Goal: Check status

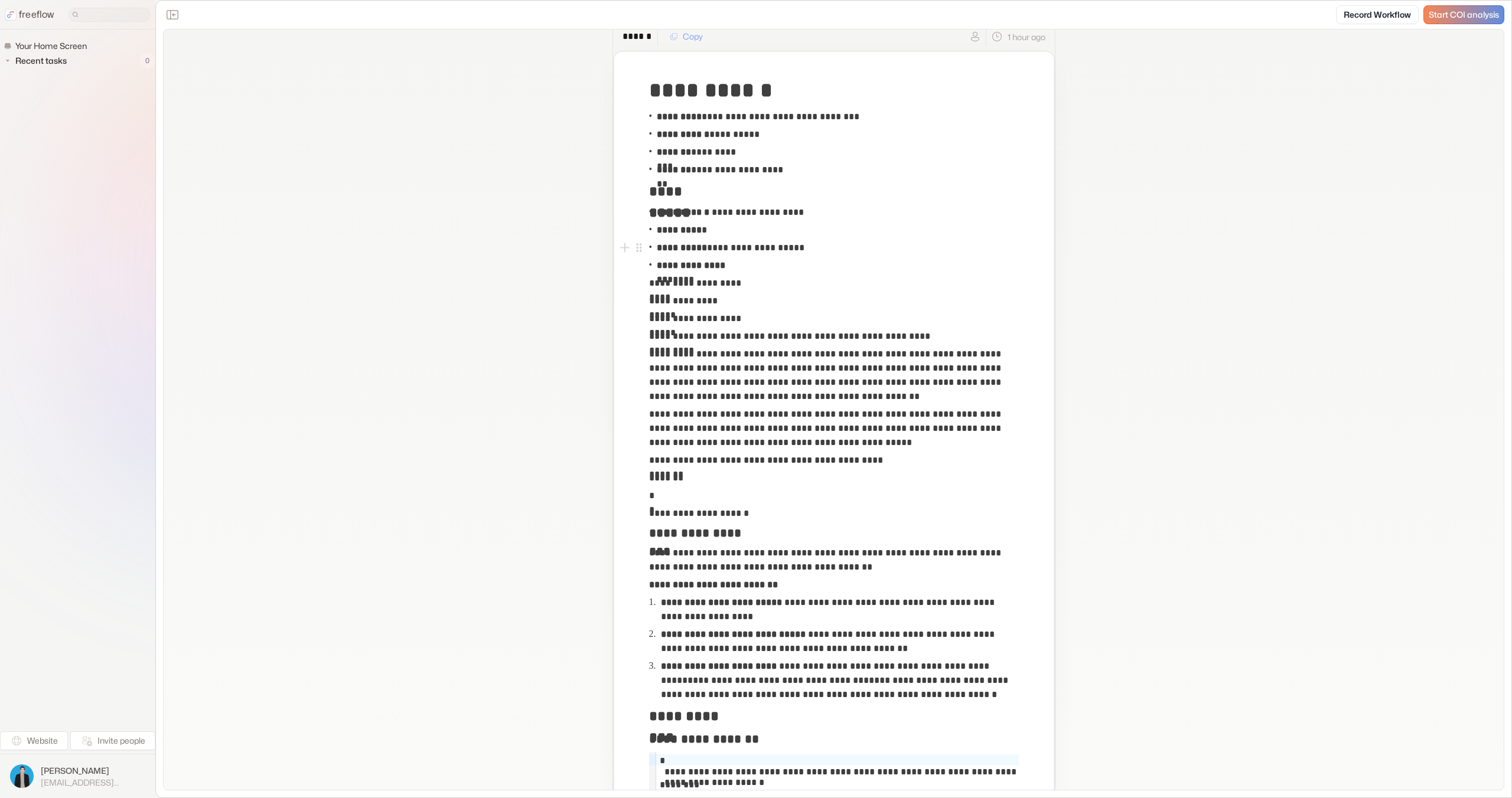
scroll to position [43, 0]
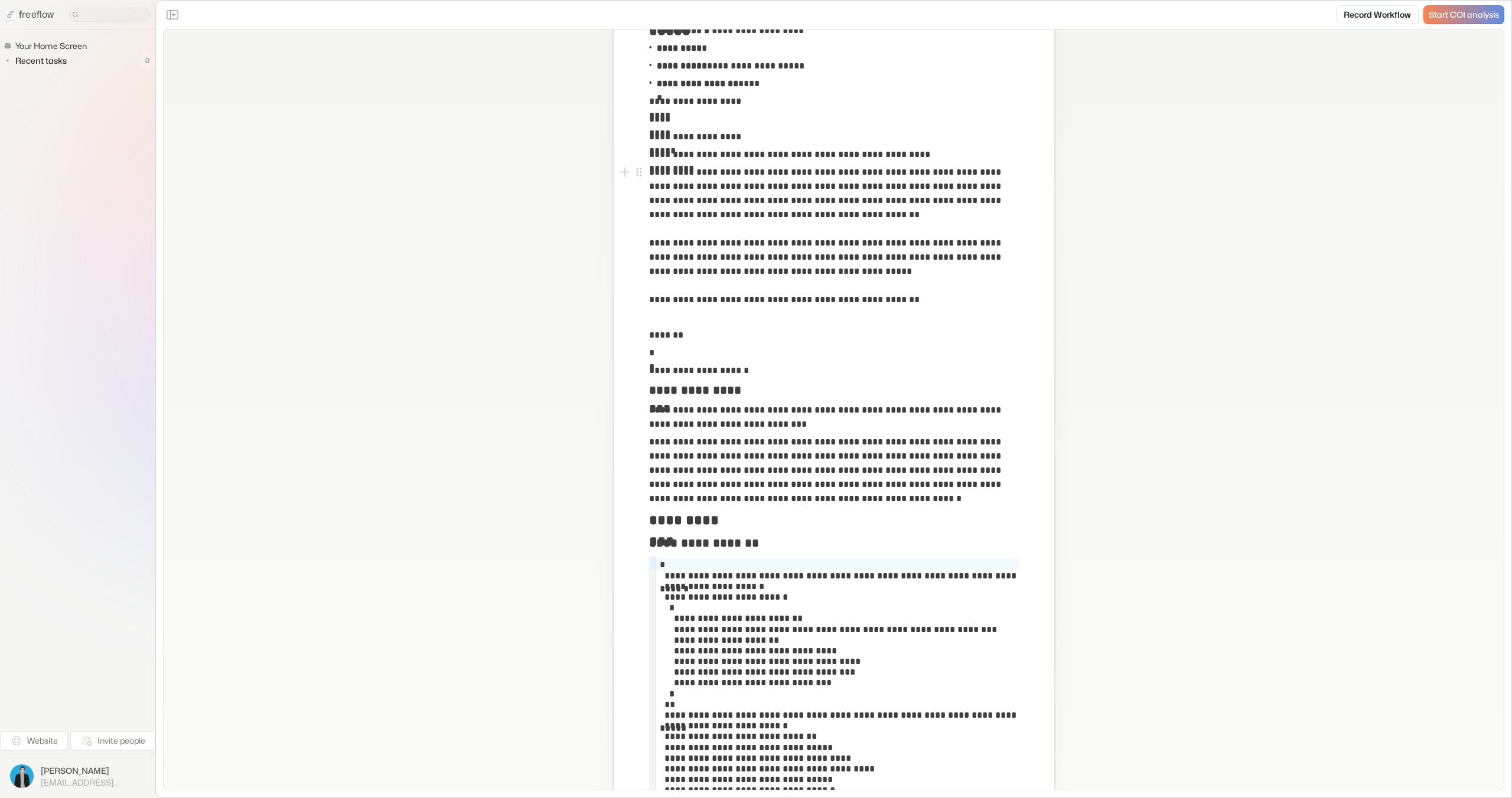
scroll to position [218, 0]
